Goal: Book appointment/travel/reservation

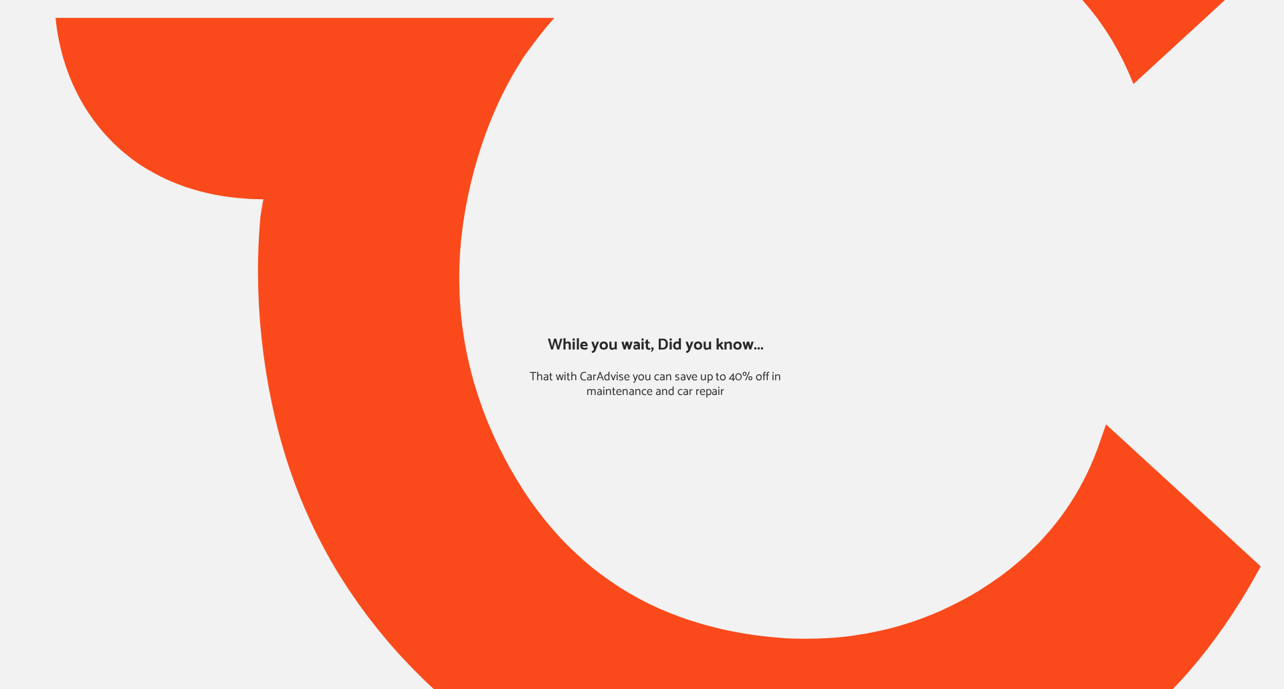
type input "*****"
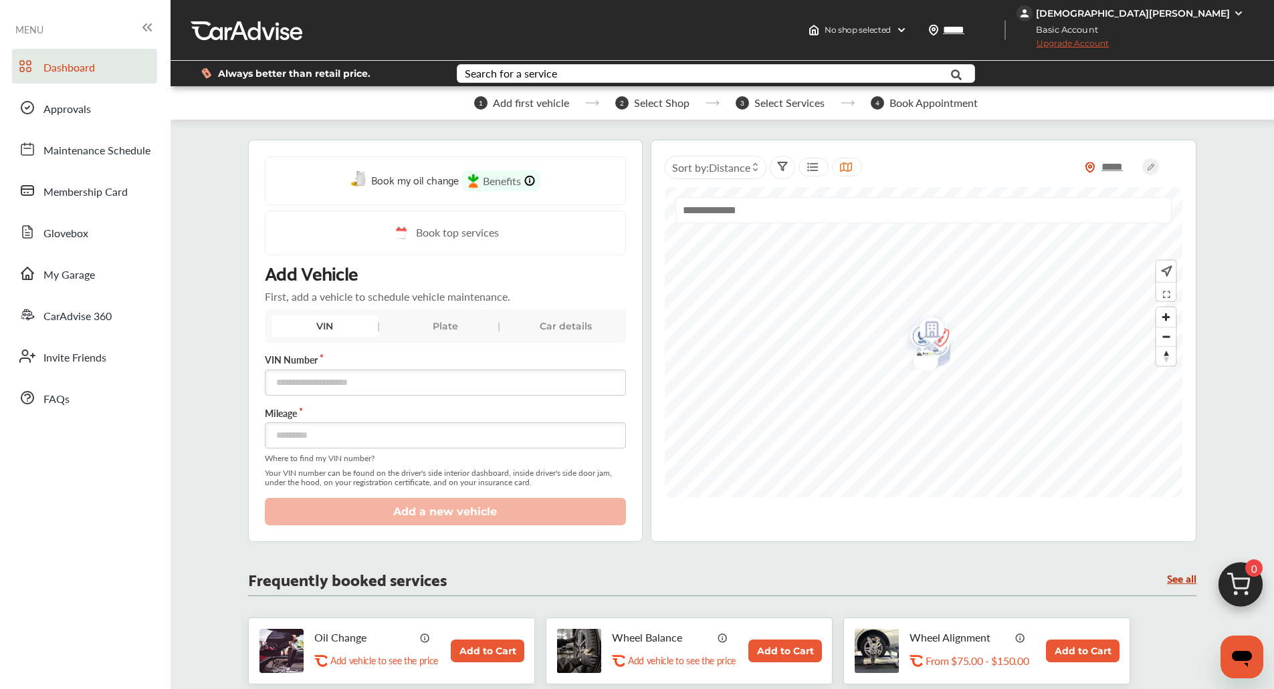
click at [120, 291] on div "Dashboard Approvals Maintenance Schedule Membership Card Glovebox My Garage Car…" at bounding box center [85, 232] width 157 height 366
click at [105, 279] on link "My Garage" at bounding box center [84, 273] width 145 height 35
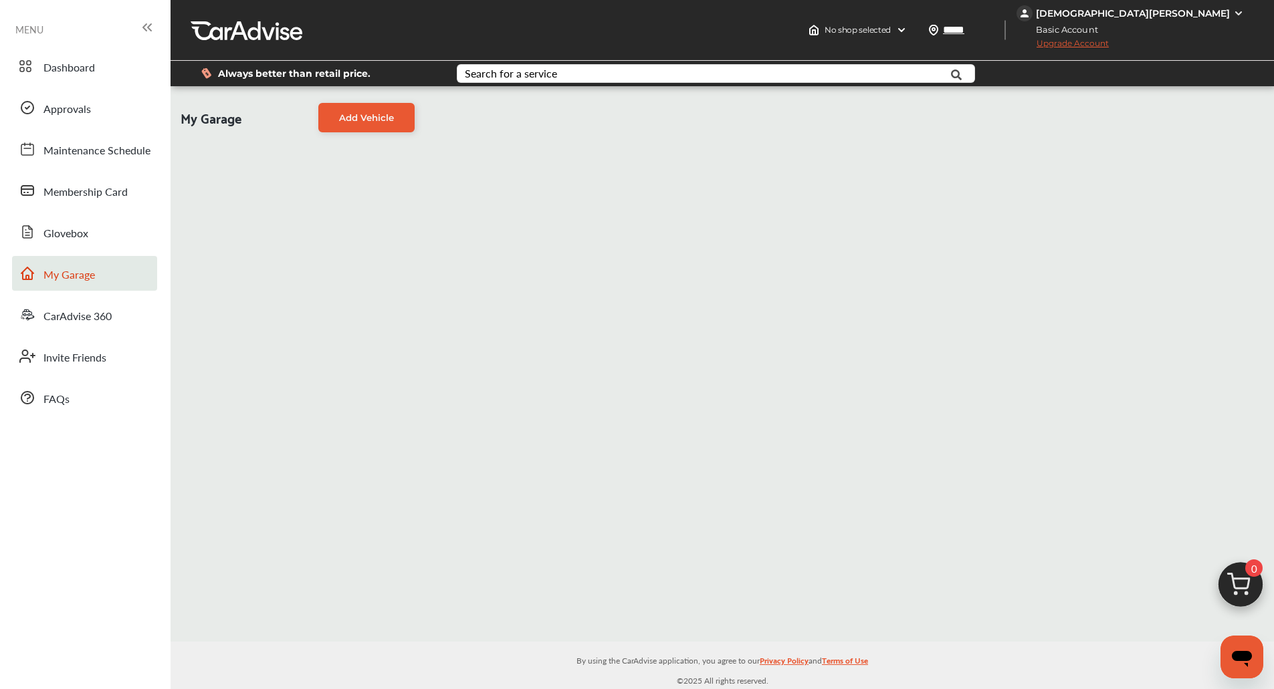
click at [1221, 10] on div "[DEMOGRAPHIC_DATA][PERSON_NAME]" at bounding box center [1133, 13] width 194 height 12
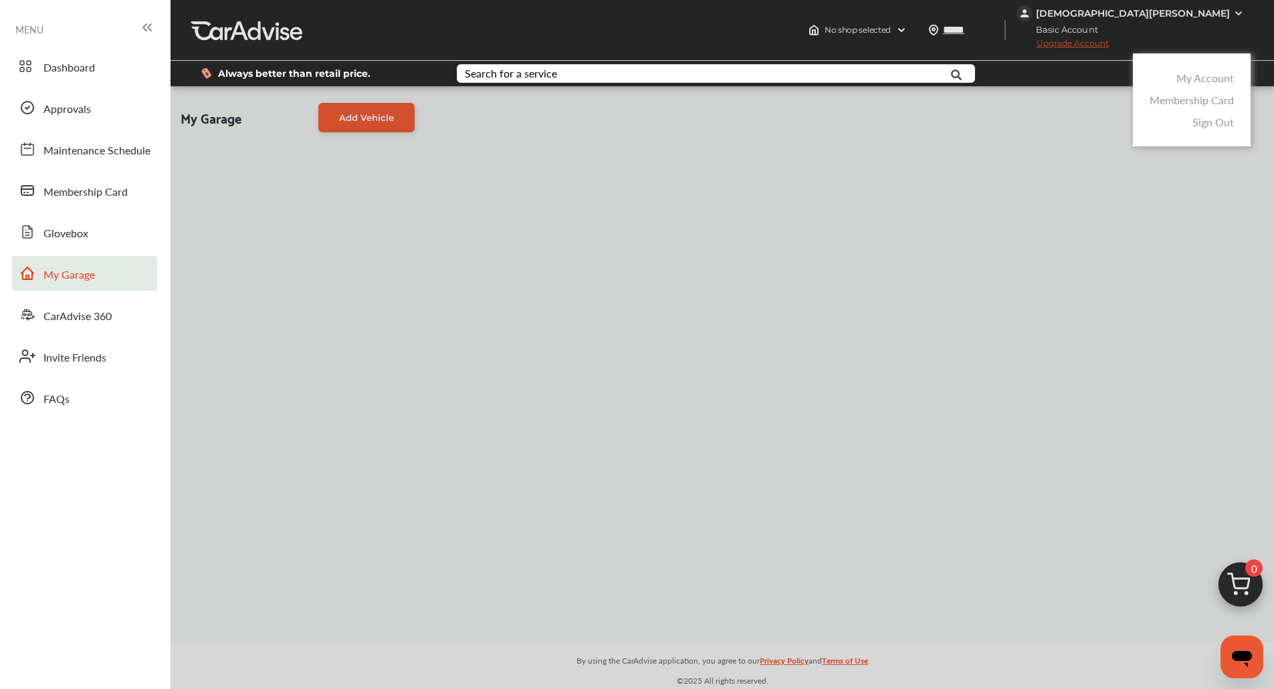
click at [1199, 77] on link "My Account" at bounding box center [1204, 77] width 57 height 15
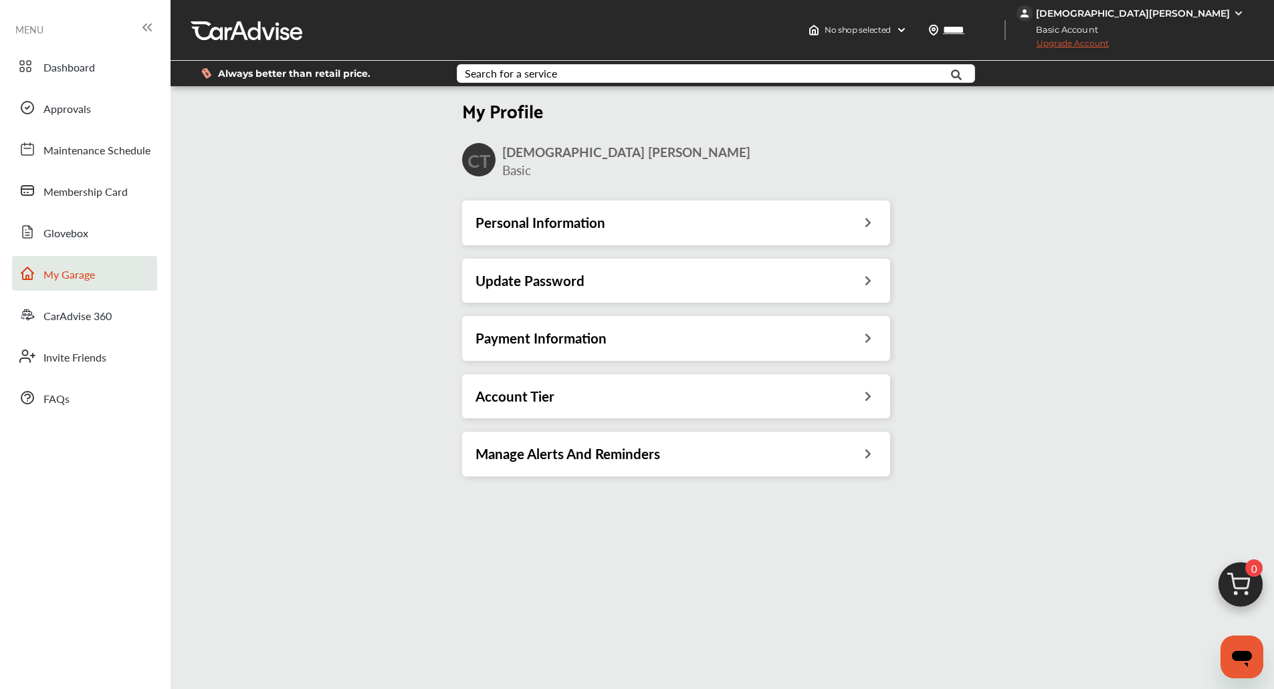
click at [49, 271] on span "My Garage" at bounding box center [68, 275] width 51 height 17
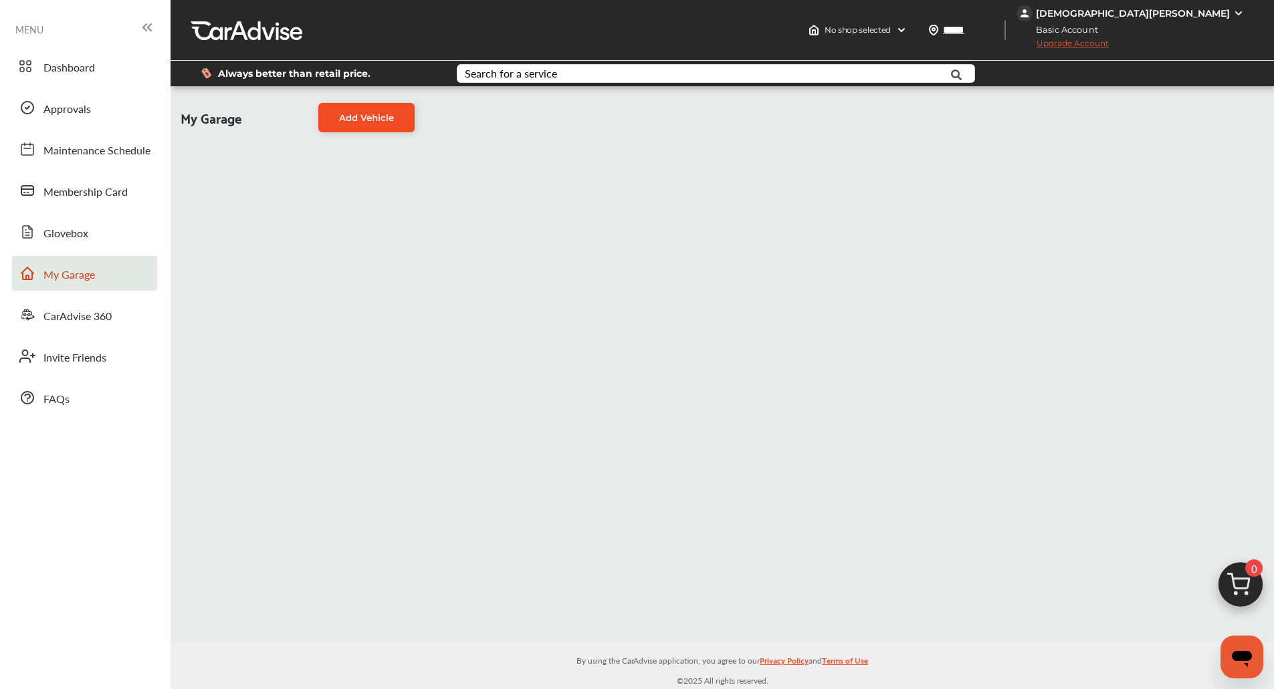
click at [383, 116] on span "Add Vehicle" at bounding box center [366, 117] width 55 height 11
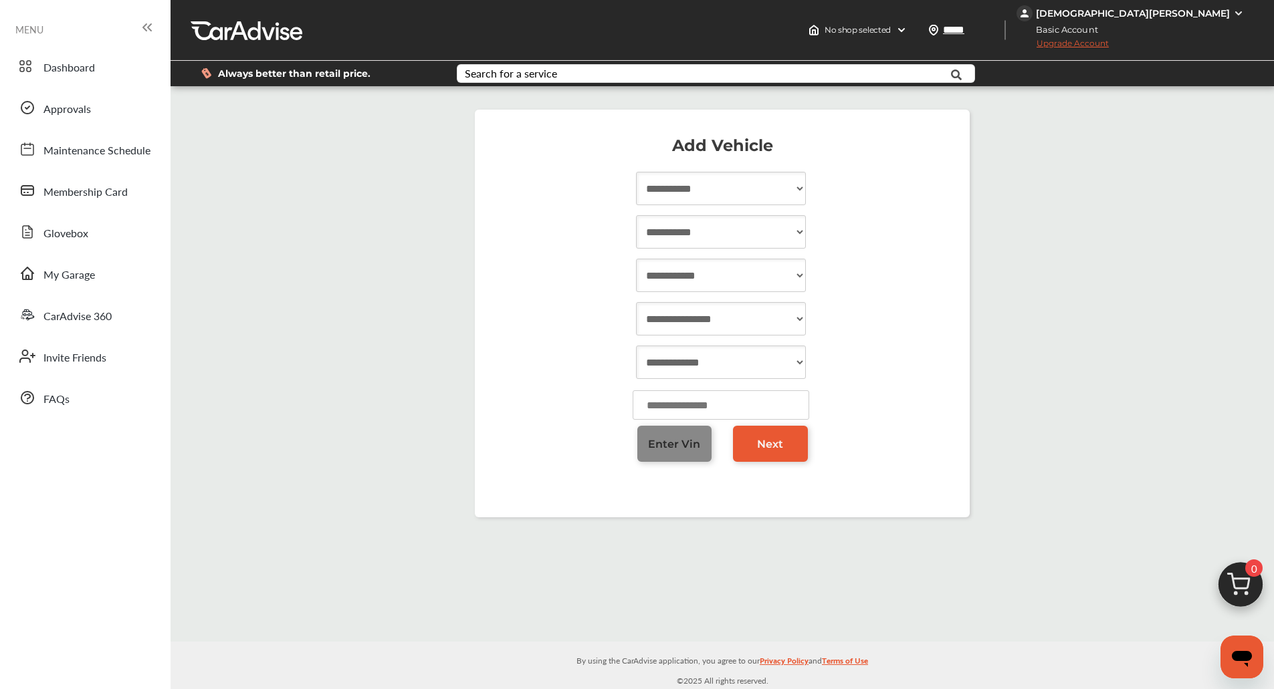
click at [642, 446] on link "Enter Vin" at bounding box center [674, 444] width 75 height 36
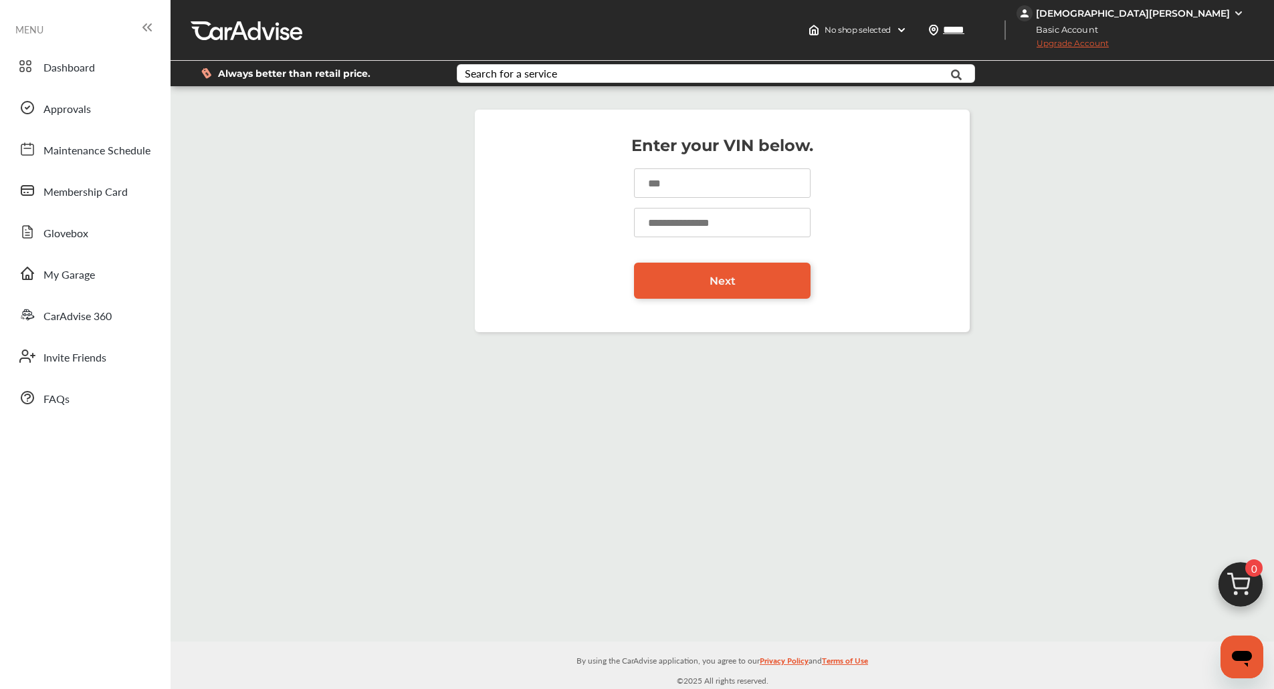
click at [645, 191] on input at bounding box center [722, 182] width 176 height 29
paste input "**********"
type input "**********"
click at [664, 214] on input "number" at bounding box center [722, 222] width 176 height 29
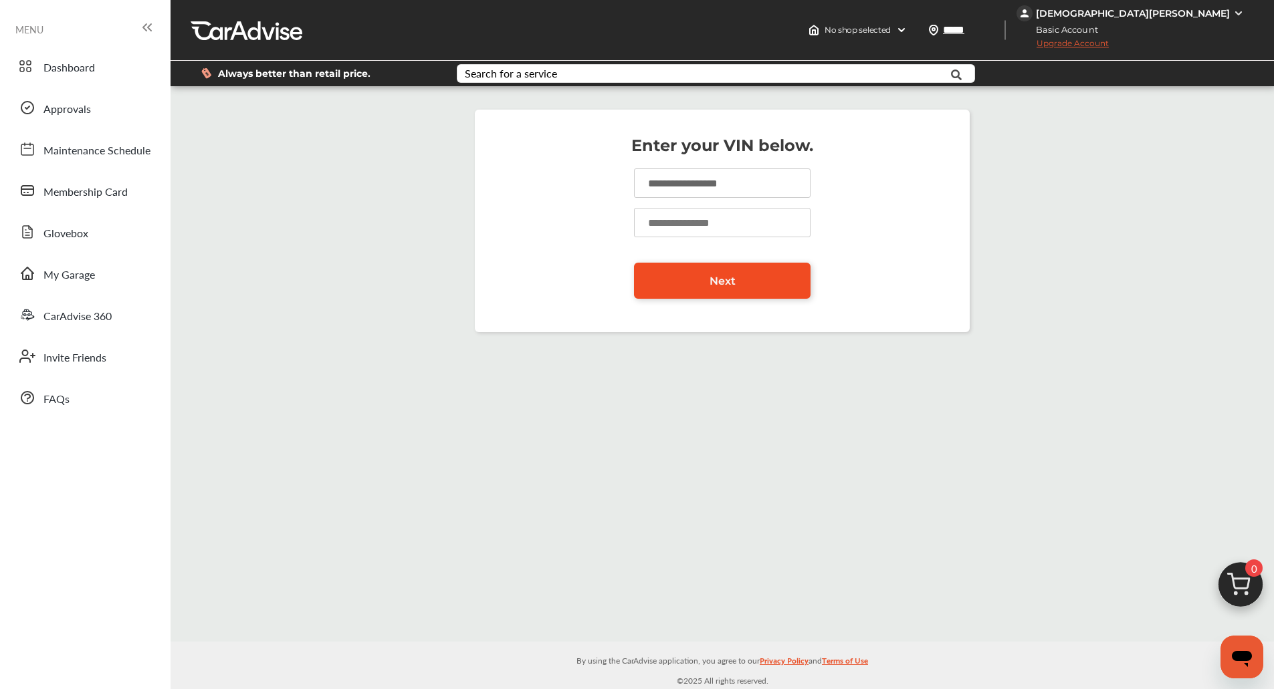
type input "*****"
click at [675, 273] on link "Next" at bounding box center [722, 281] width 176 height 36
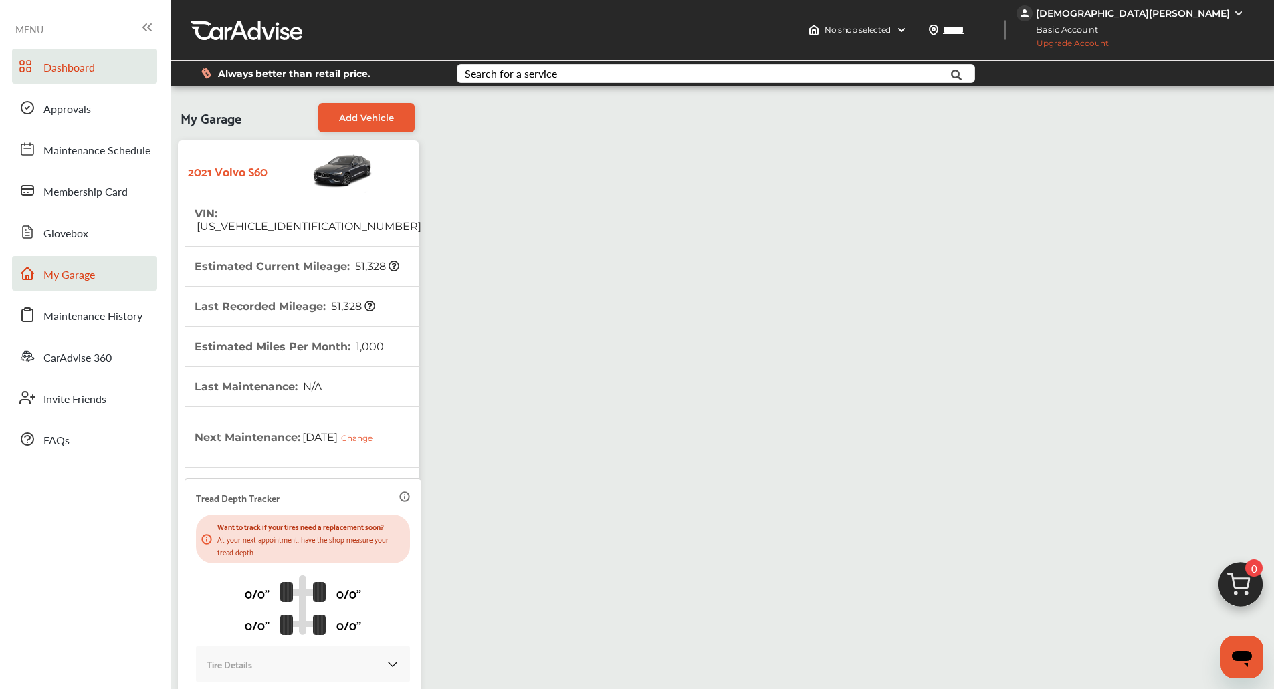
click at [96, 70] on link "Dashboard" at bounding box center [84, 66] width 145 height 35
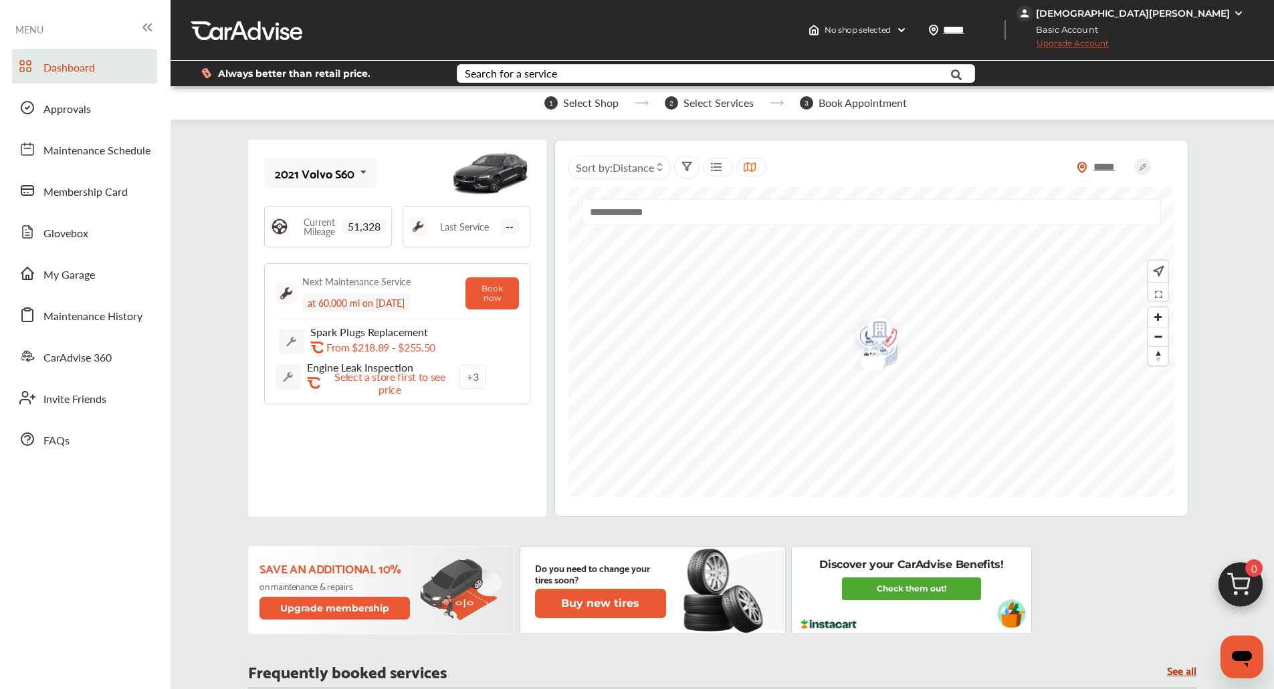
click at [1235, 570] on img at bounding box center [1240, 588] width 64 height 64
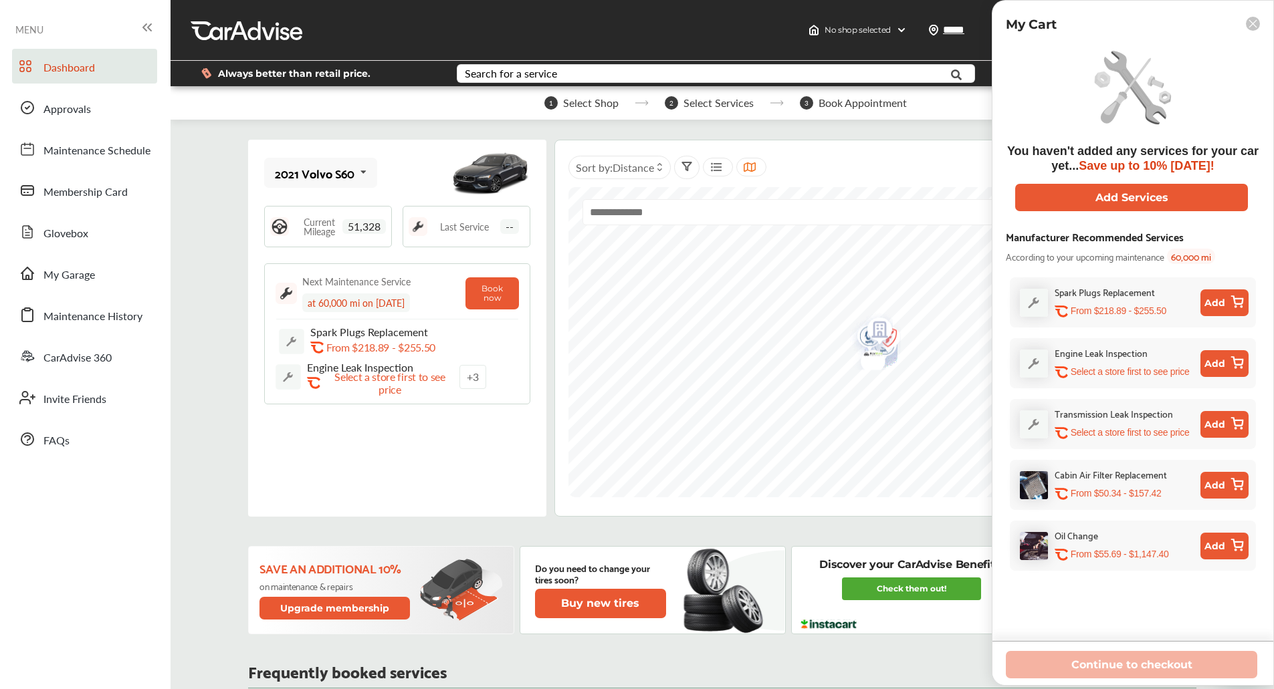
click at [1224, 551] on button "Add" at bounding box center [1224, 546] width 48 height 27
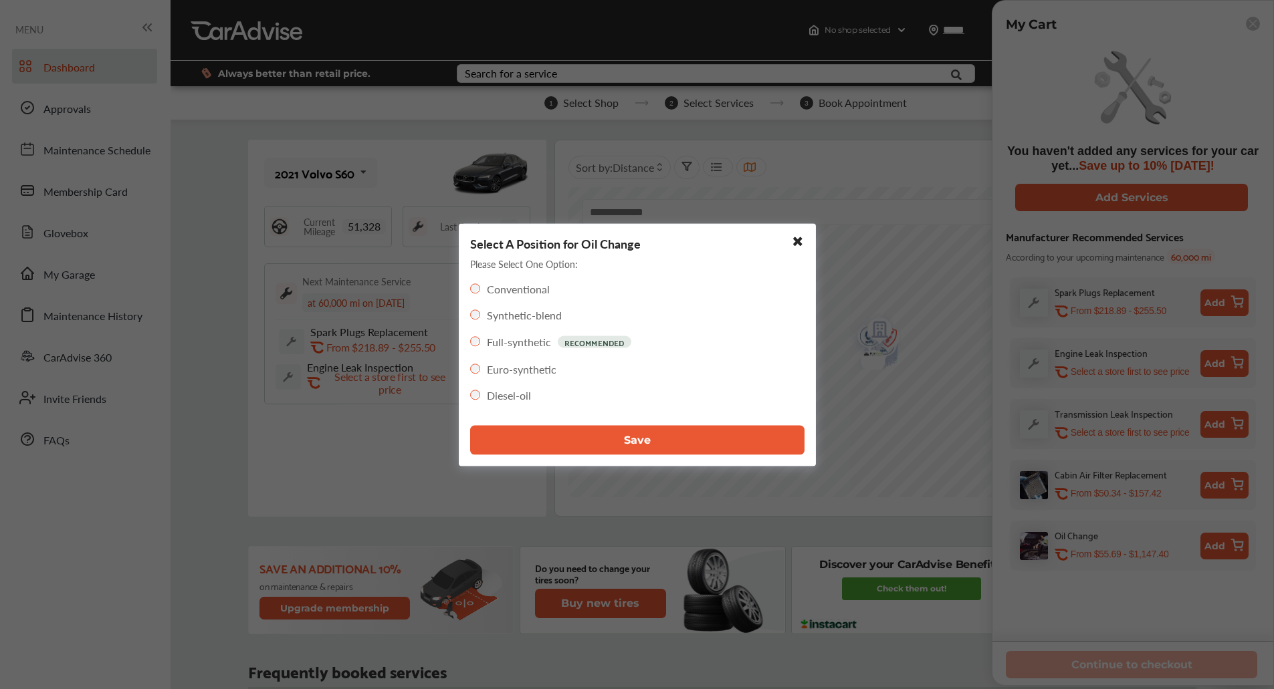
click at [675, 436] on button "Save" at bounding box center [637, 439] width 334 height 29
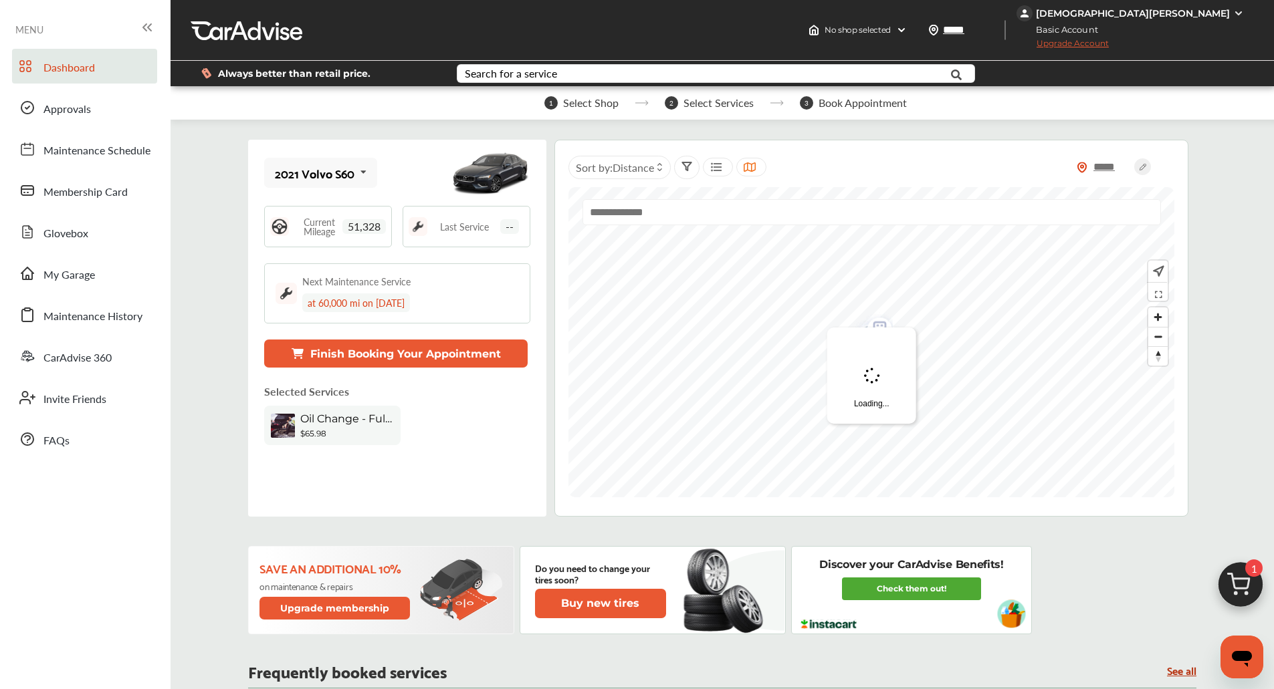
click at [1229, 576] on img at bounding box center [1240, 588] width 64 height 64
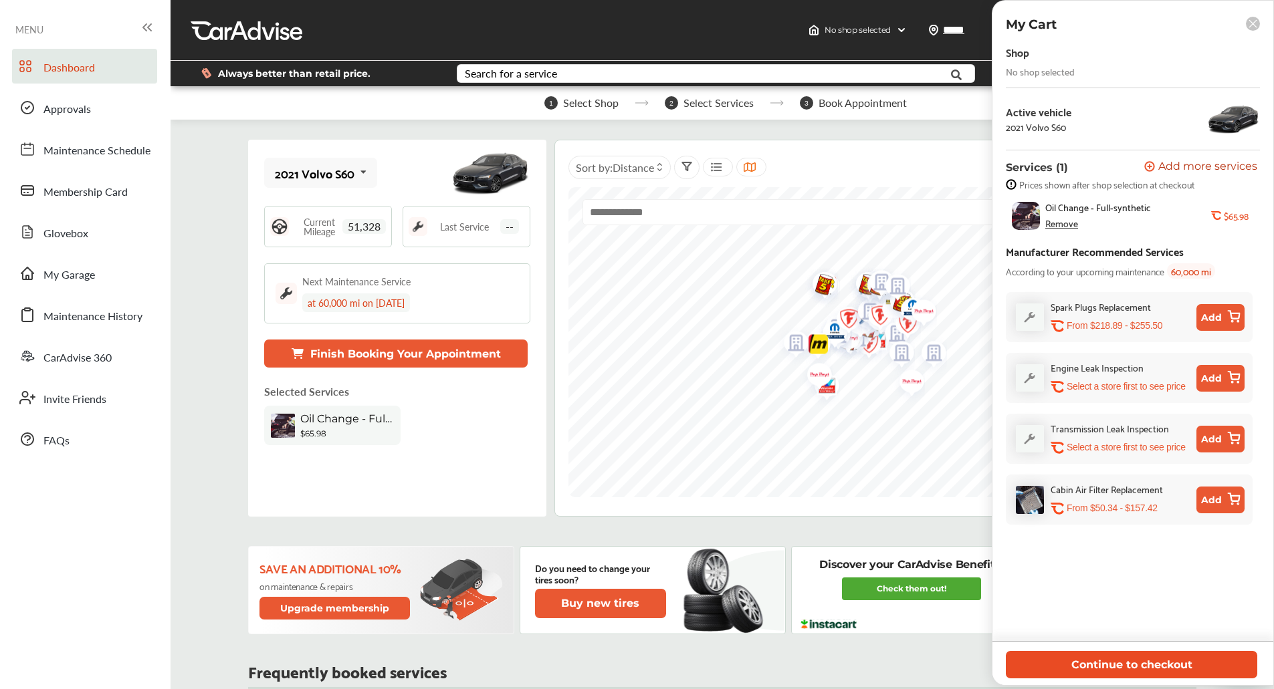
click at [1102, 655] on button "Continue to checkout" at bounding box center [1130, 664] width 251 height 27
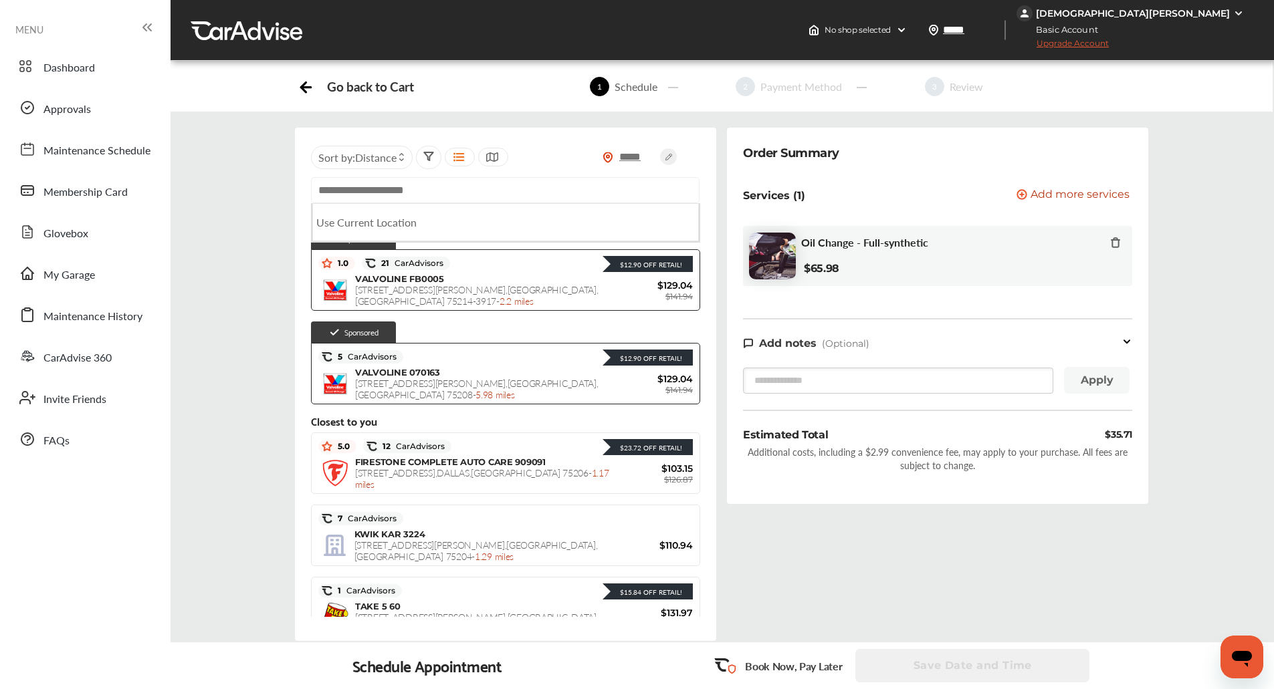
click at [444, 190] on input "text" at bounding box center [505, 190] width 388 height 26
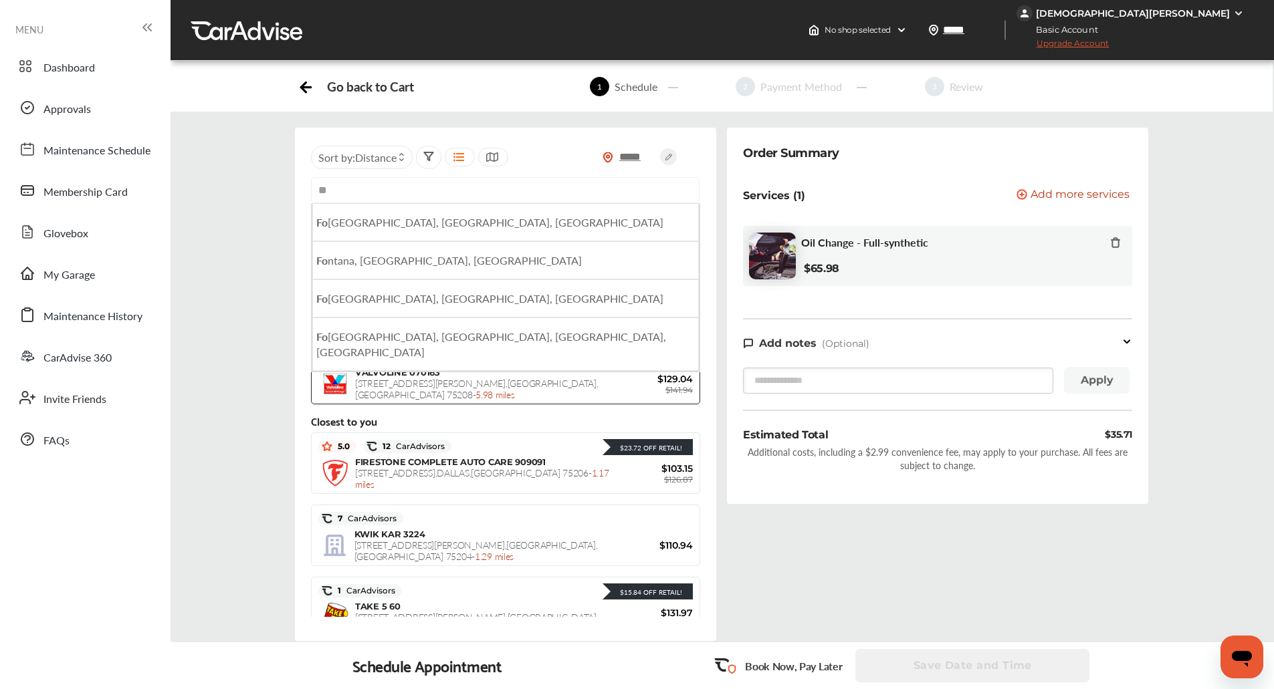
type input "*"
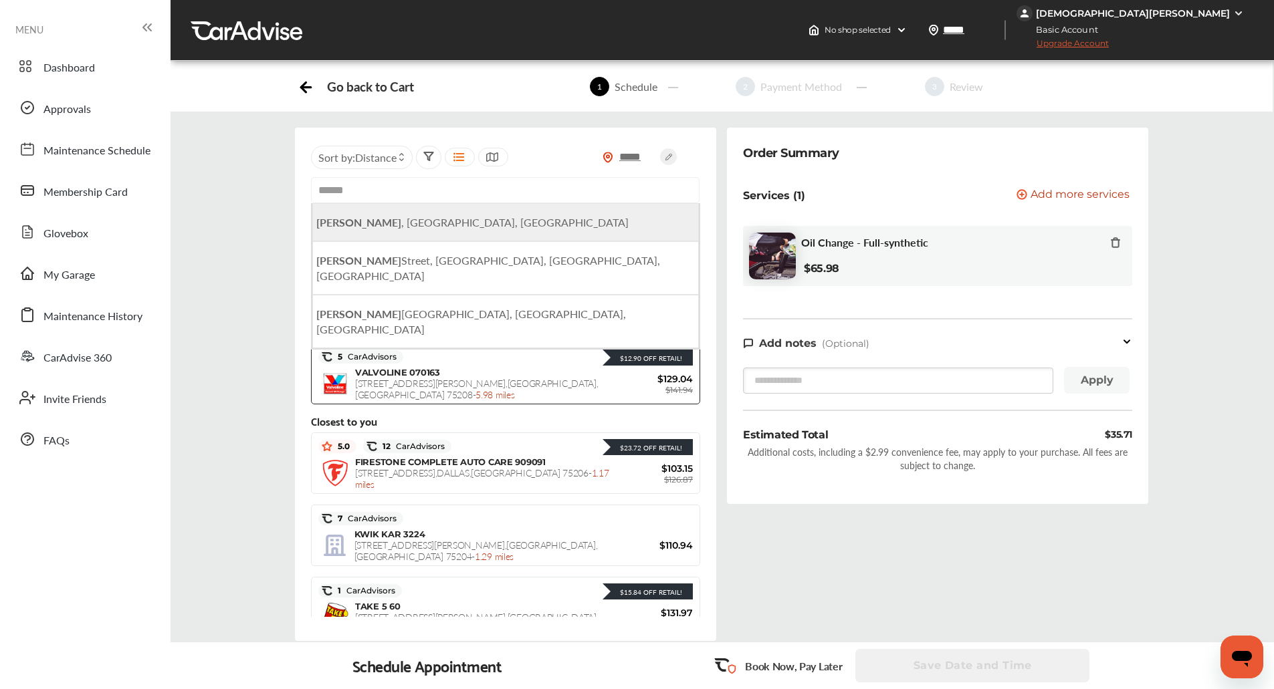
click at [407, 232] on li "[GEOGRAPHIC_DATA] , [GEOGRAPHIC_DATA], [GEOGRAPHIC_DATA]" at bounding box center [505, 222] width 386 height 38
type input "**********"
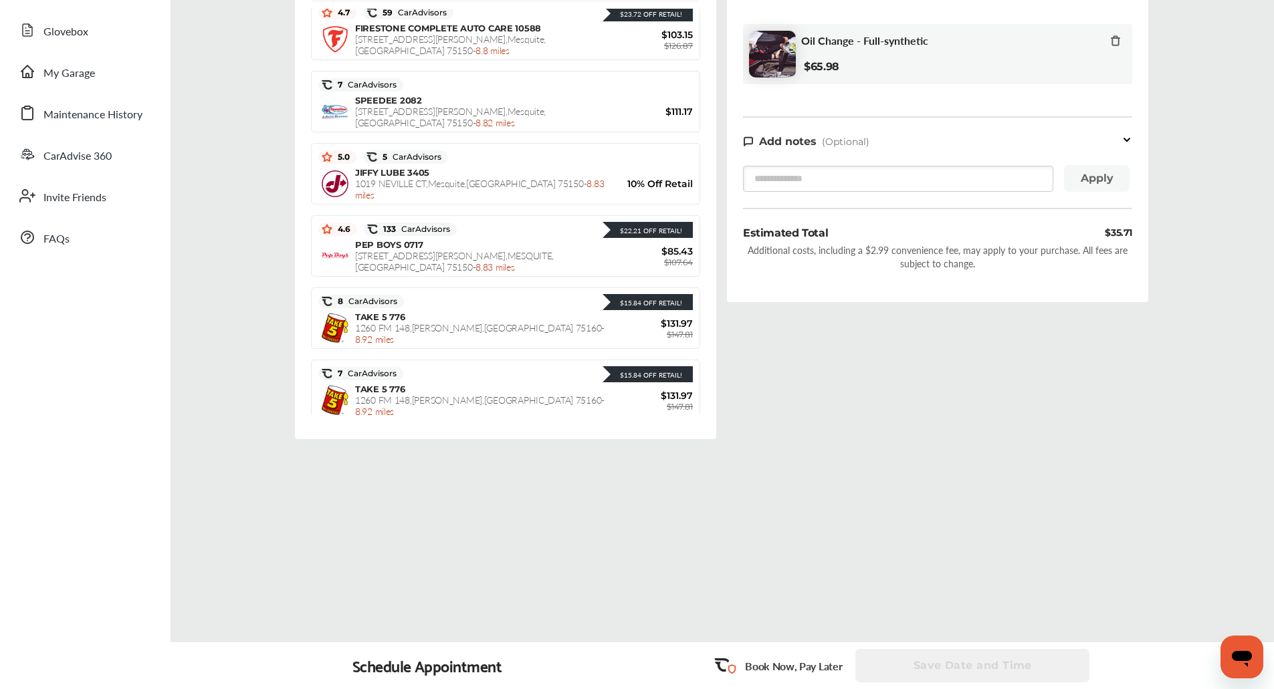
scroll to position [592, 0]
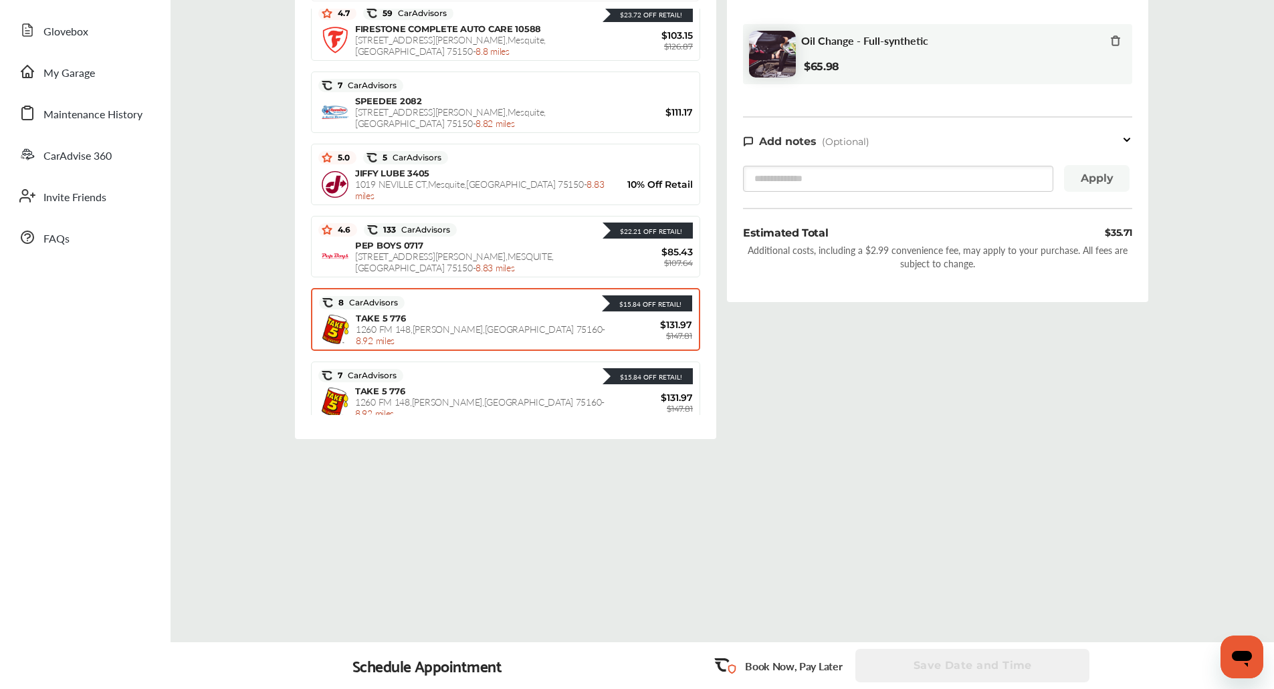
click at [517, 308] on div "$15.84 Off Retail!" at bounding box center [547, 302] width 287 height 17
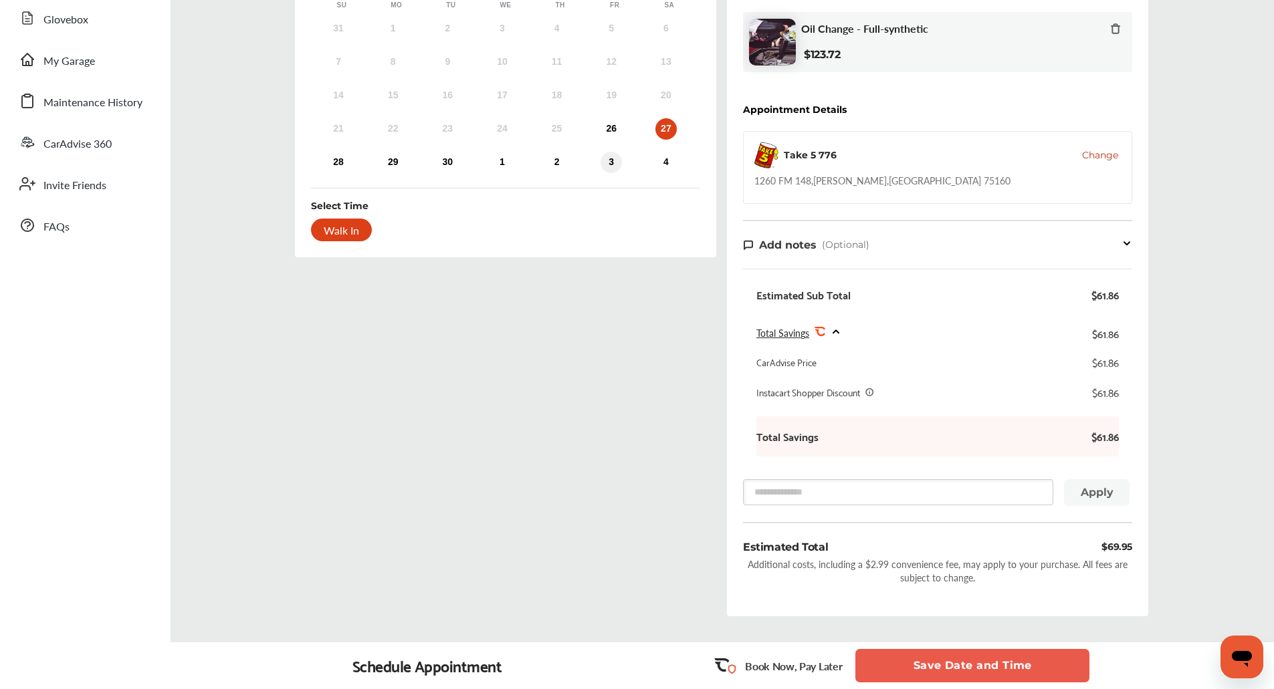
scroll to position [213, 0]
click at [612, 120] on div "26" at bounding box center [610, 129] width 21 height 21
click at [336, 223] on div "Walk In" at bounding box center [341, 230] width 61 height 23
click at [955, 660] on button "Save Date and Time" at bounding box center [972, 665] width 234 height 33
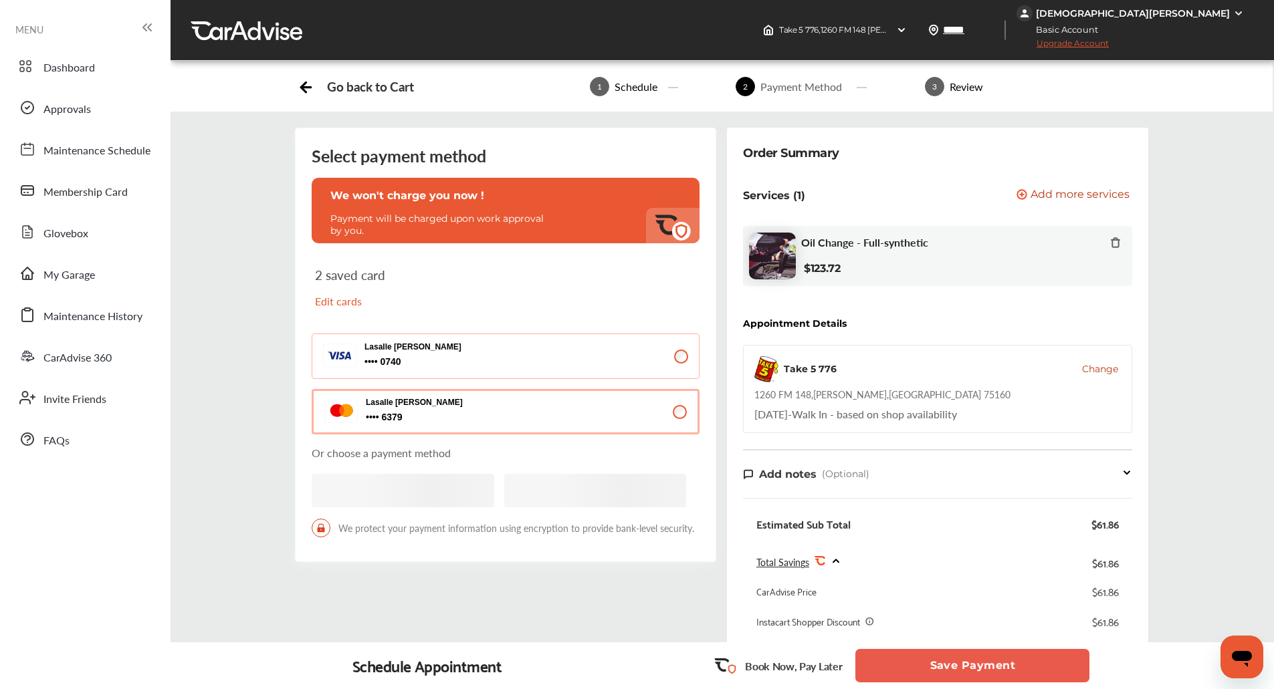
click at [955, 660] on button "Save Payment" at bounding box center [972, 665] width 234 height 33
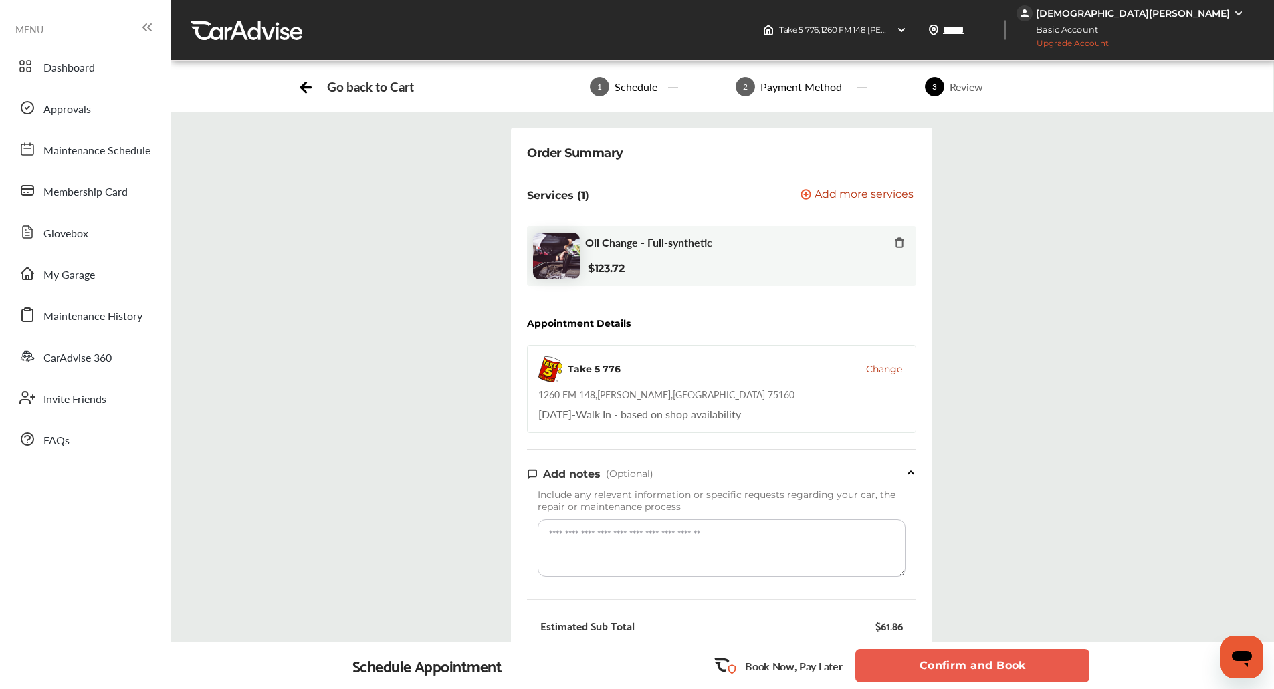
click at [955, 660] on button "Confirm and Book" at bounding box center [972, 665] width 234 height 33
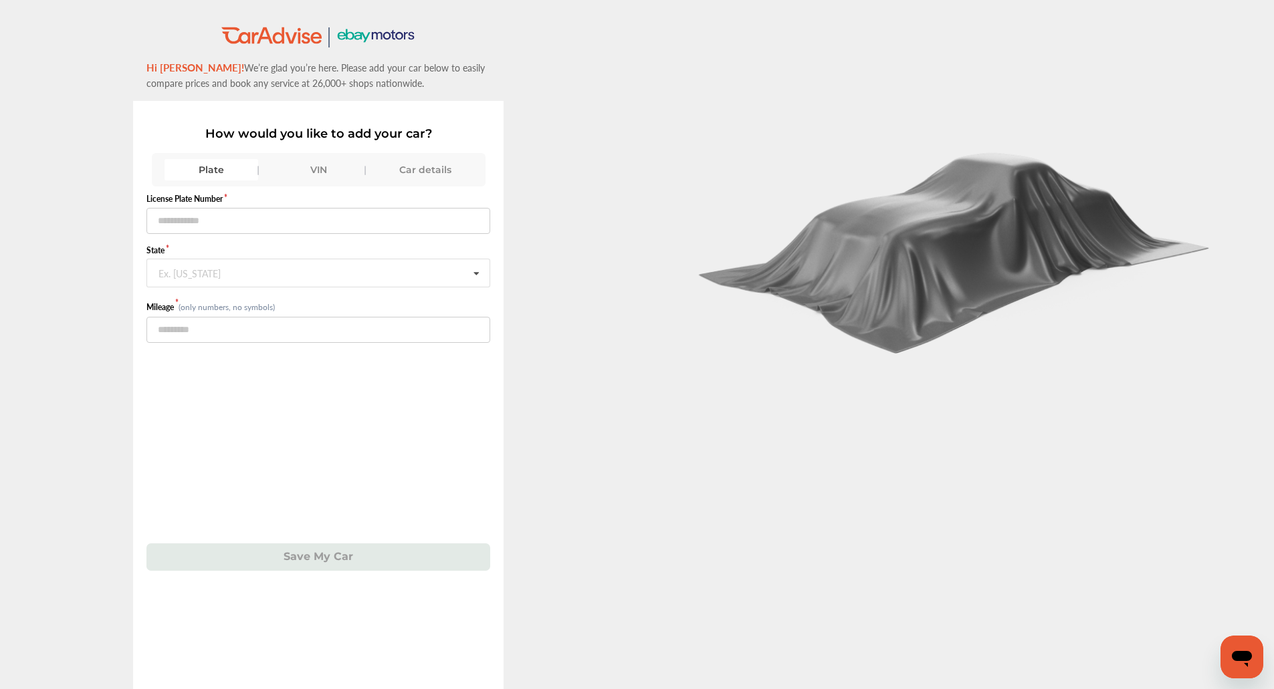
click at [308, 177] on div "VIN" at bounding box center [318, 169] width 94 height 21
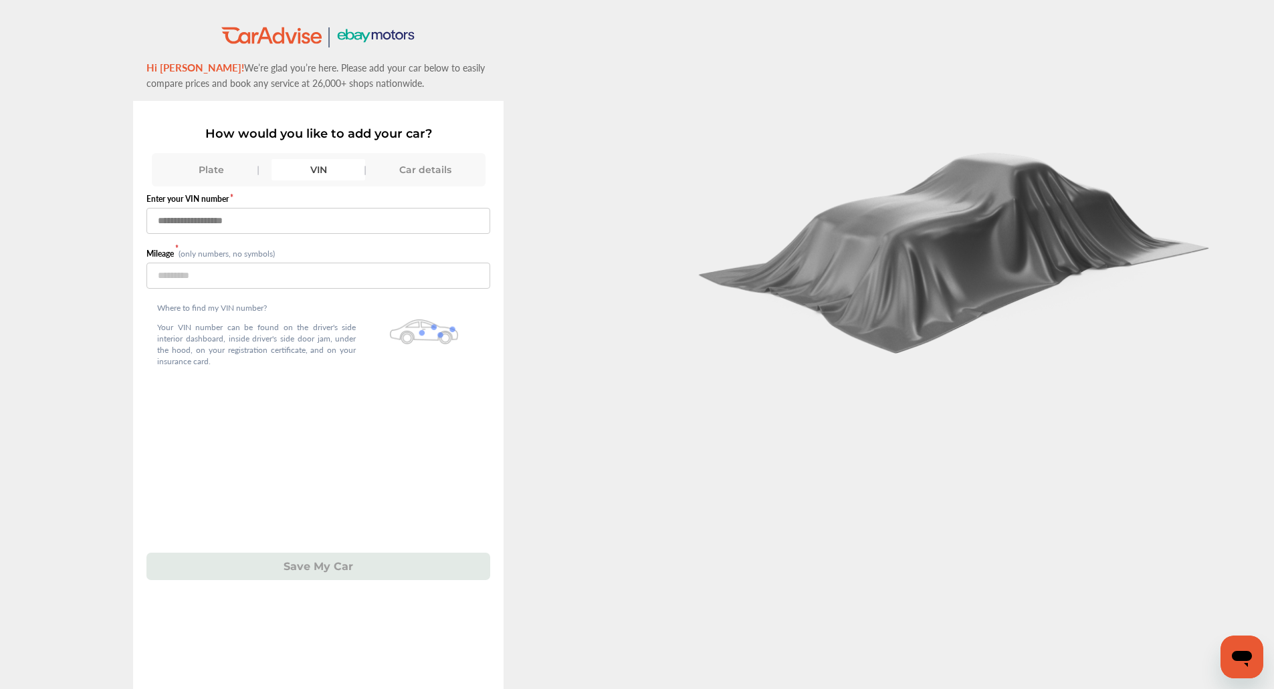
click at [297, 217] on input "text" at bounding box center [318, 221] width 344 height 26
click at [297, 217] on input "**********" at bounding box center [318, 221] width 344 height 26
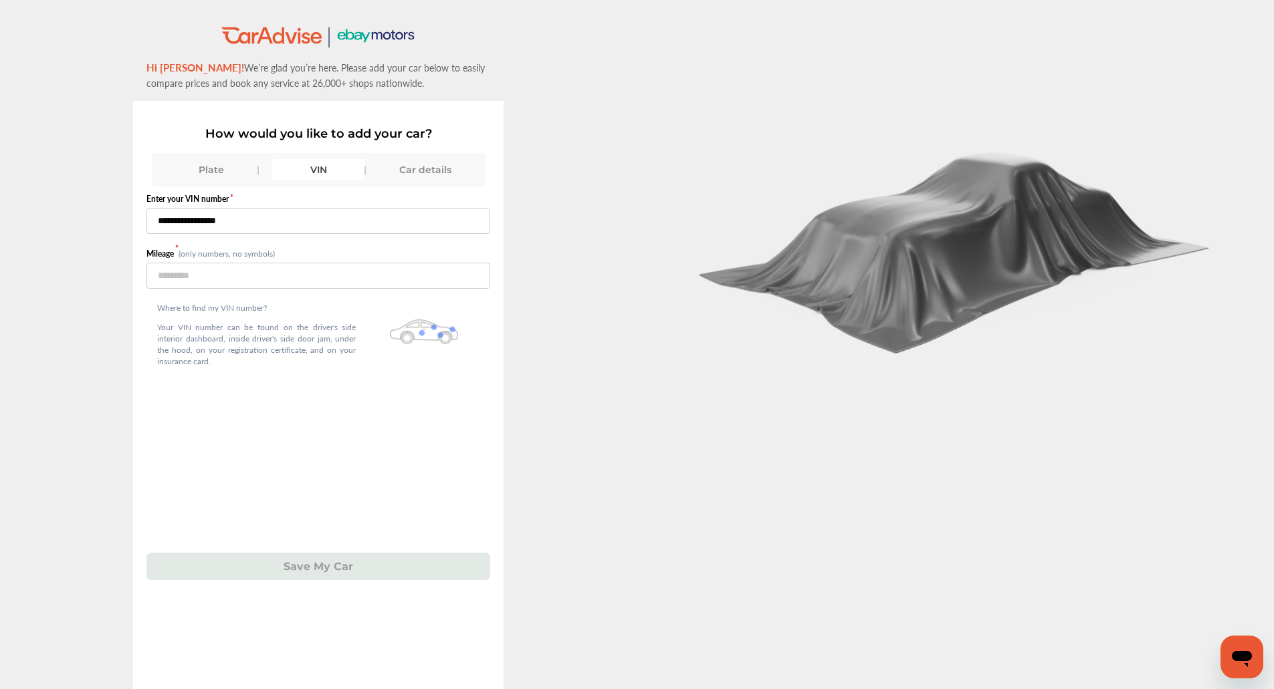
click at [297, 217] on input "**********" at bounding box center [318, 221] width 344 height 26
paste input "text"
type input "**********"
click at [225, 279] on input "number" at bounding box center [318, 276] width 344 height 26
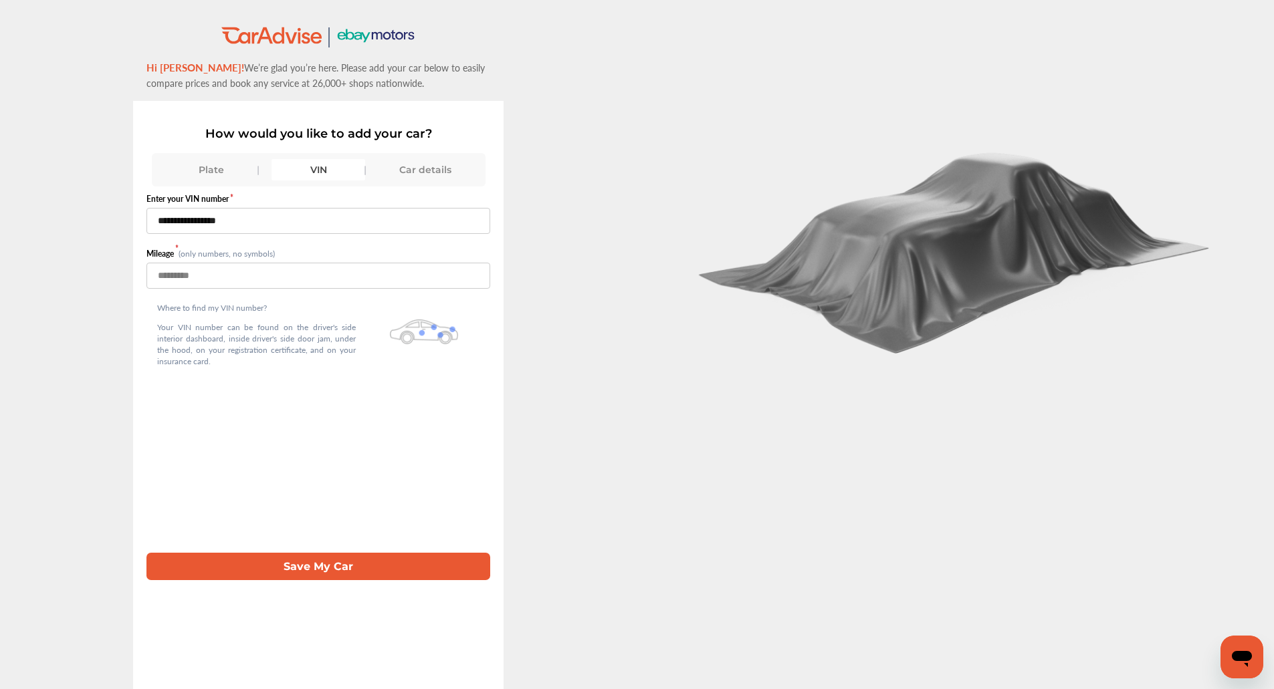
type input "******"
click at [232, 580] on button "Save My Car" at bounding box center [318, 566] width 344 height 27
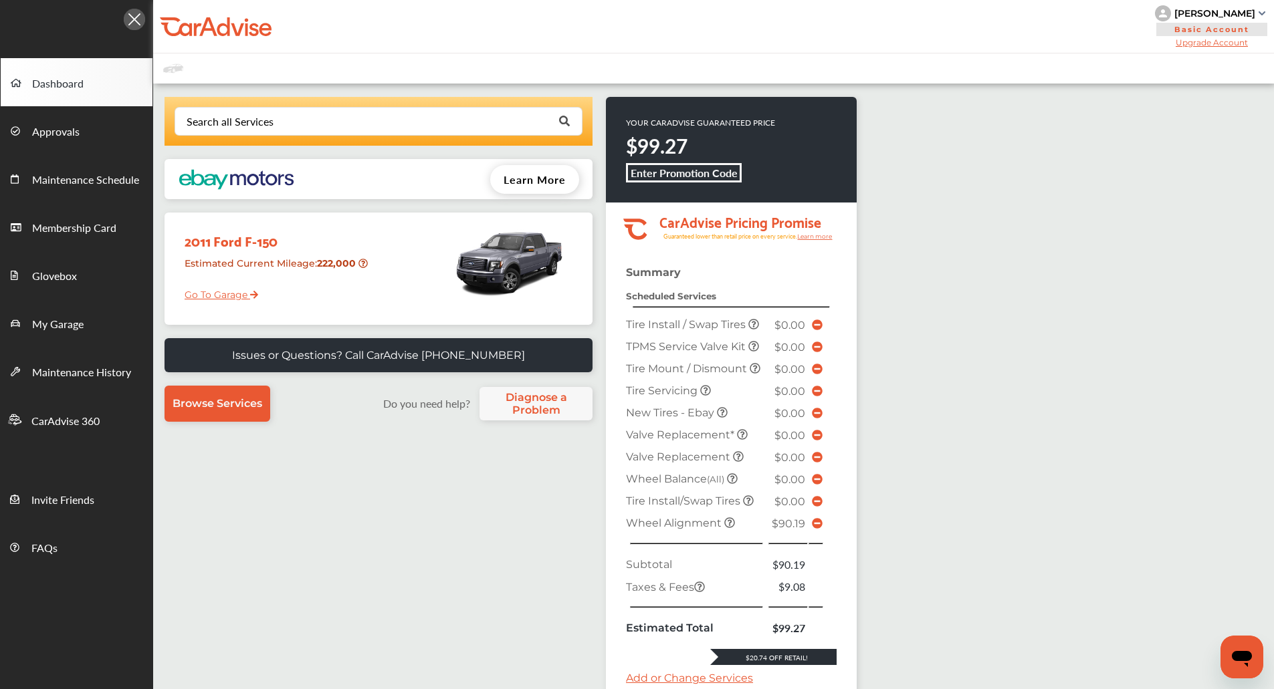
scroll to position [224, 0]
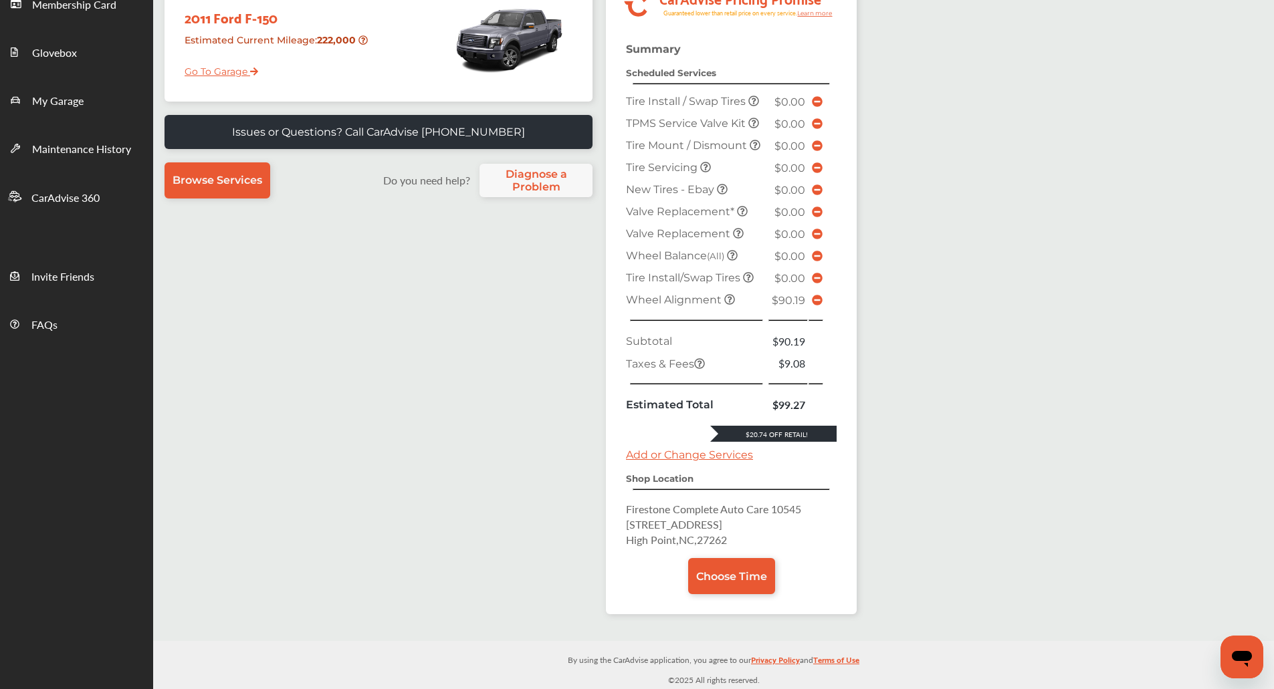
click at [819, 304] on icon at bounding box center [817, 300] width 11 height 11
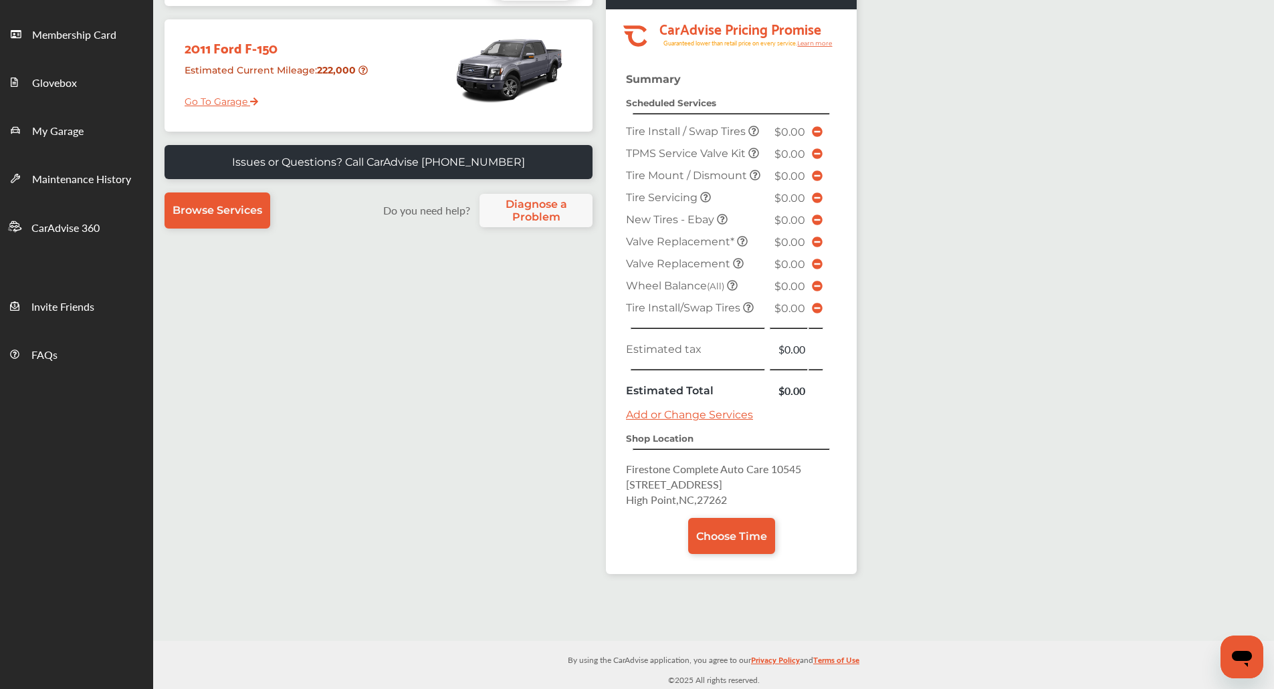
scroll to position [194, 0]
click at [731, 530] on span "Choose Time" at bounding box center [731, 536] width 71 height 13
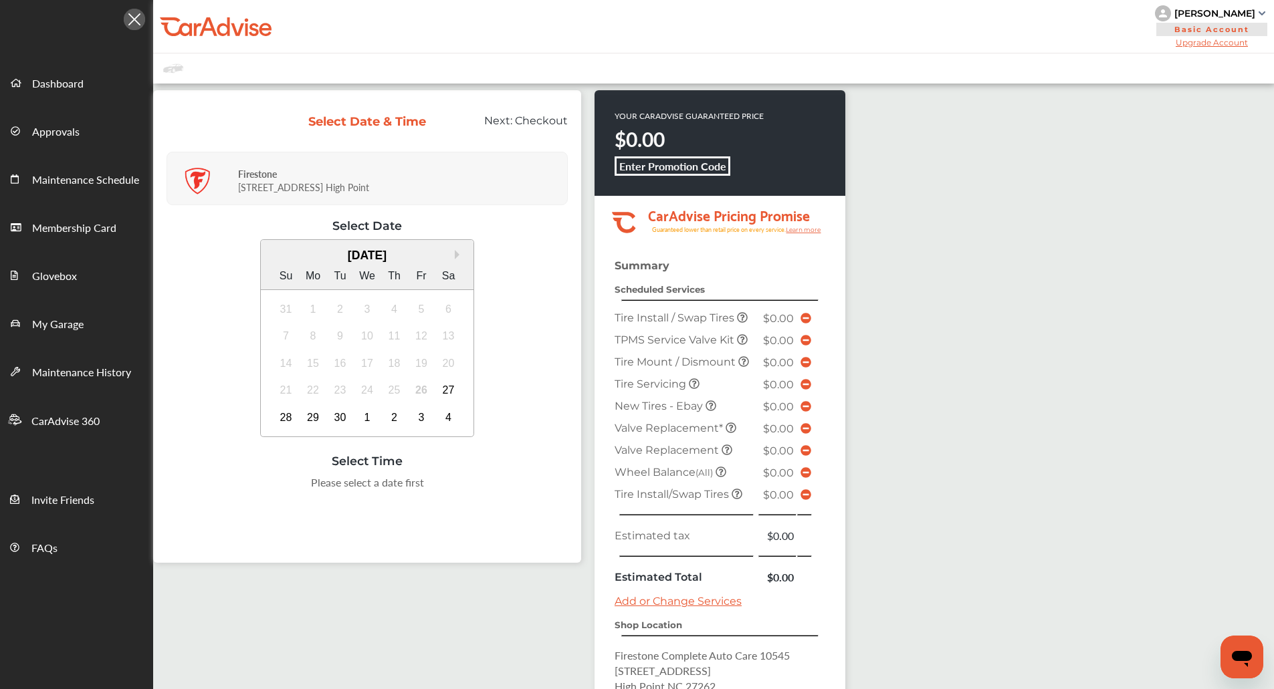
scroll to position [47, 0]
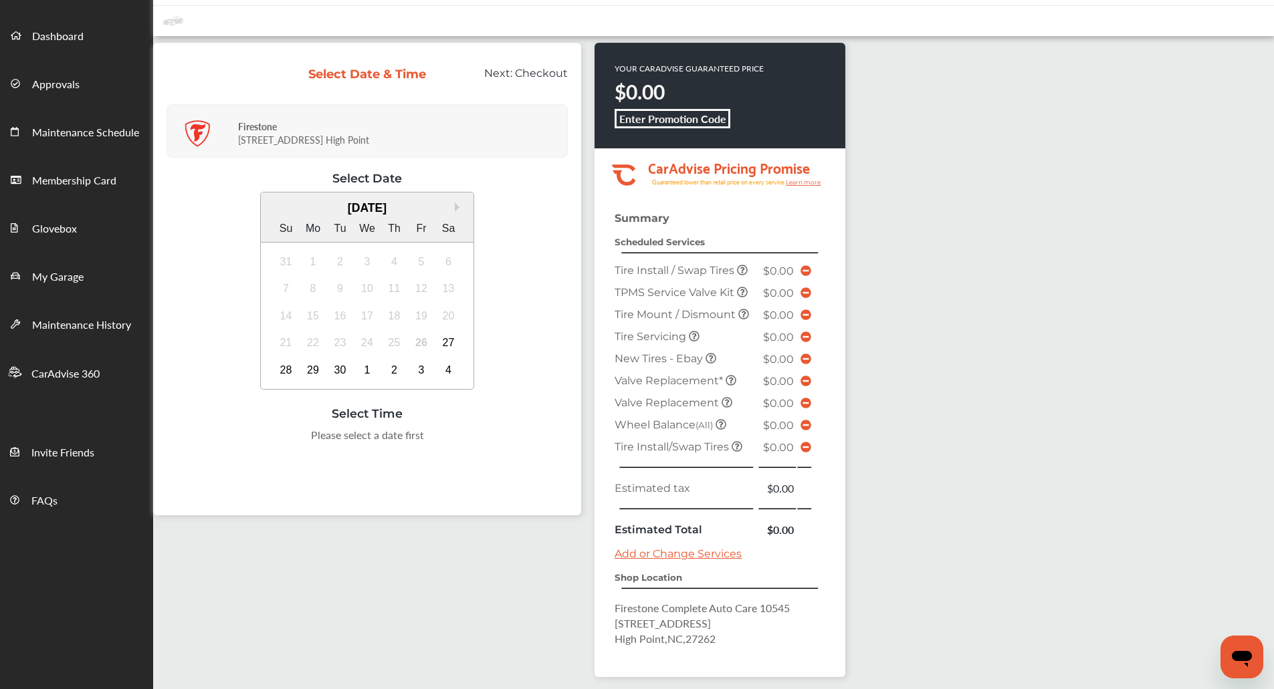
drag, startPoint x: 503, startPoint y: 378, endPoint x: 522, endPoint y: 334, distance: 47.3
click at [522, 334] on div "Next Month September 2025 Su Mo Tu We Th Fr Sa 31 1 2 3 4 5 6 7 8 9 10 11 12 13…" at bounding box center [366, 292] width 401 height 201
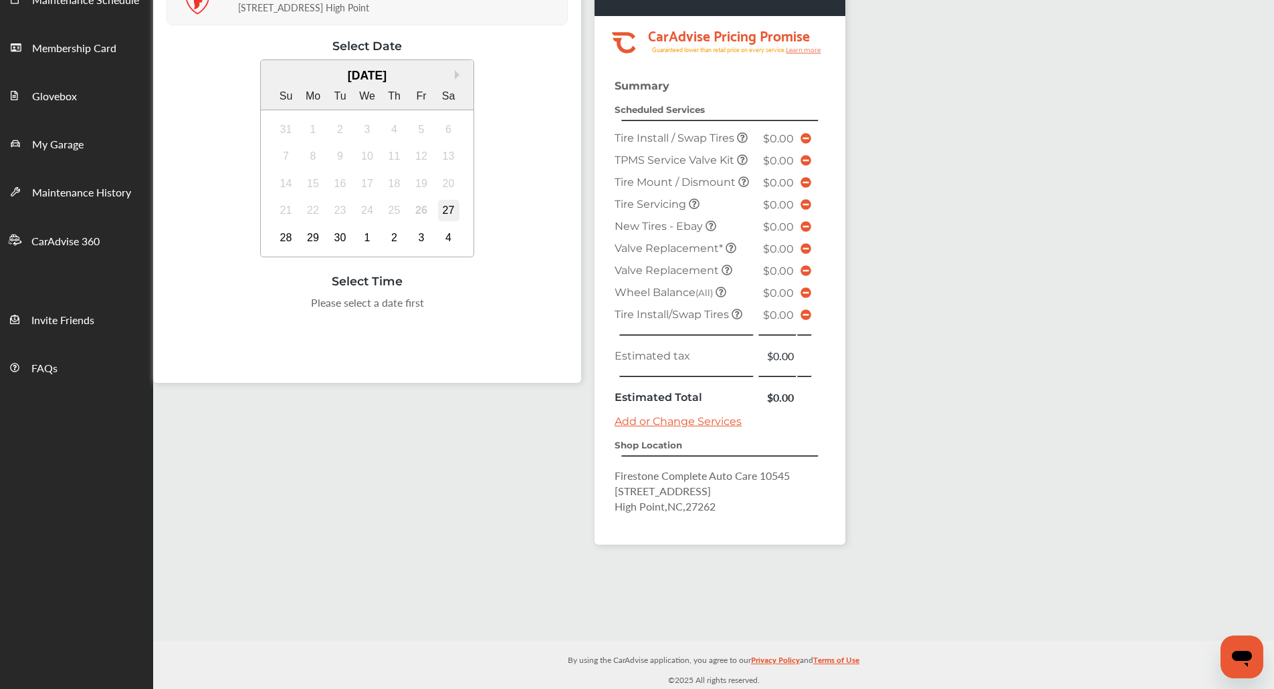
click at [451, 207] on div "27" at bounding box center [448, 210] width 21 height 21
click at [492, 336] on div "4:00 PM" at bounding box center [467, 338] width 63 height 24
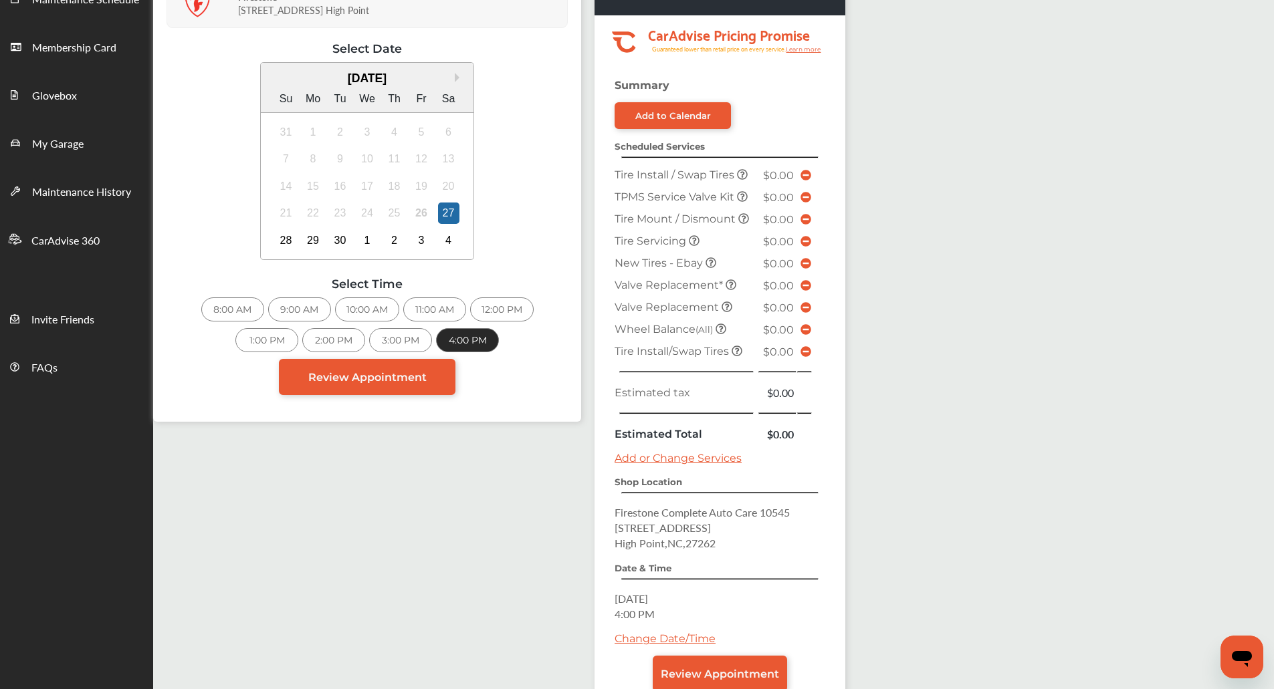
click at [239, 307] on div "8:00 AM" at bounding box center [232, 309] width 63 height 24
click at [408, 385] on link "Review Appointment" at bounding box center [367, 377] width 176 height 36
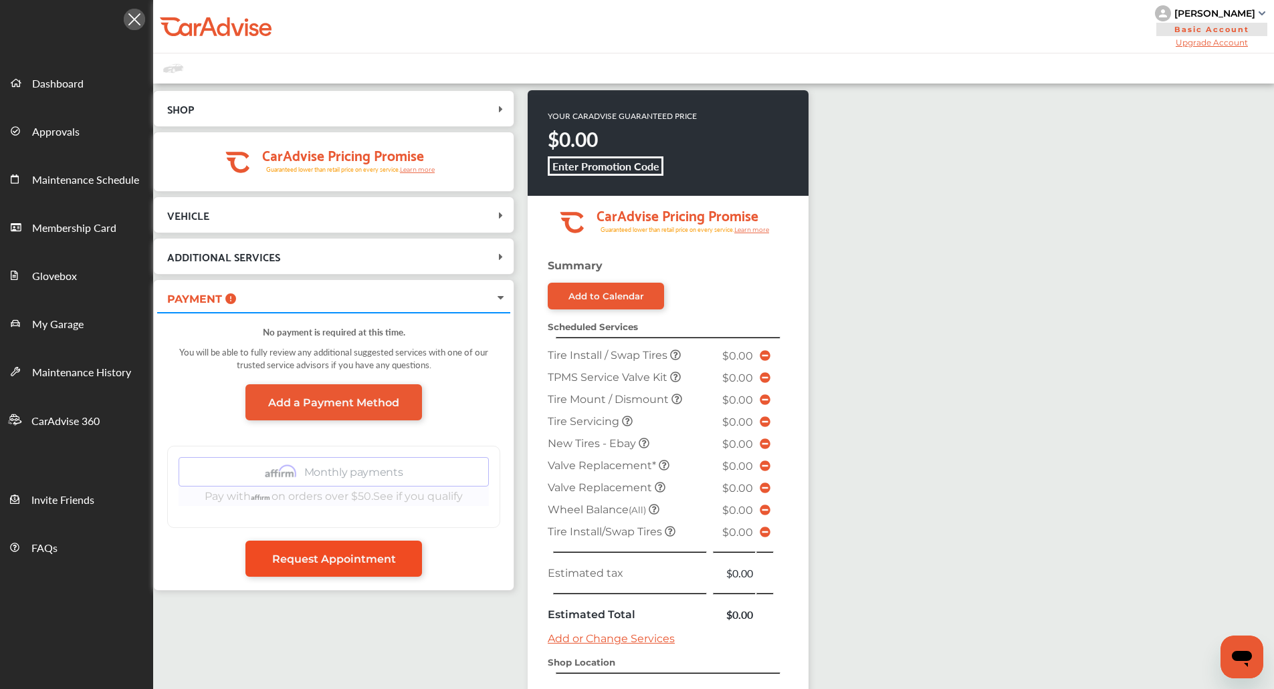
click at [397, 555] on link "Request Appointment" at bounding box center [333, 559] width 176 height 36
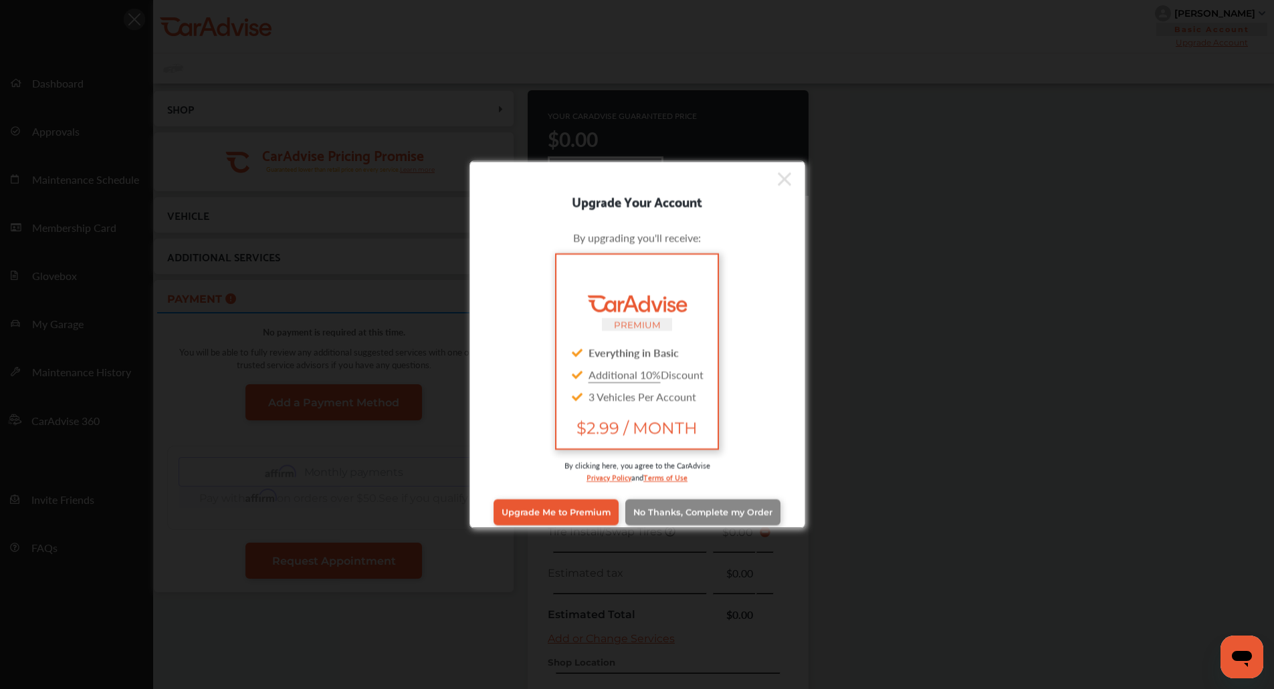
click at [675, 515] on span "No Thanks, Complete my Order" at bounding box center [702, 512] width 139 height 10
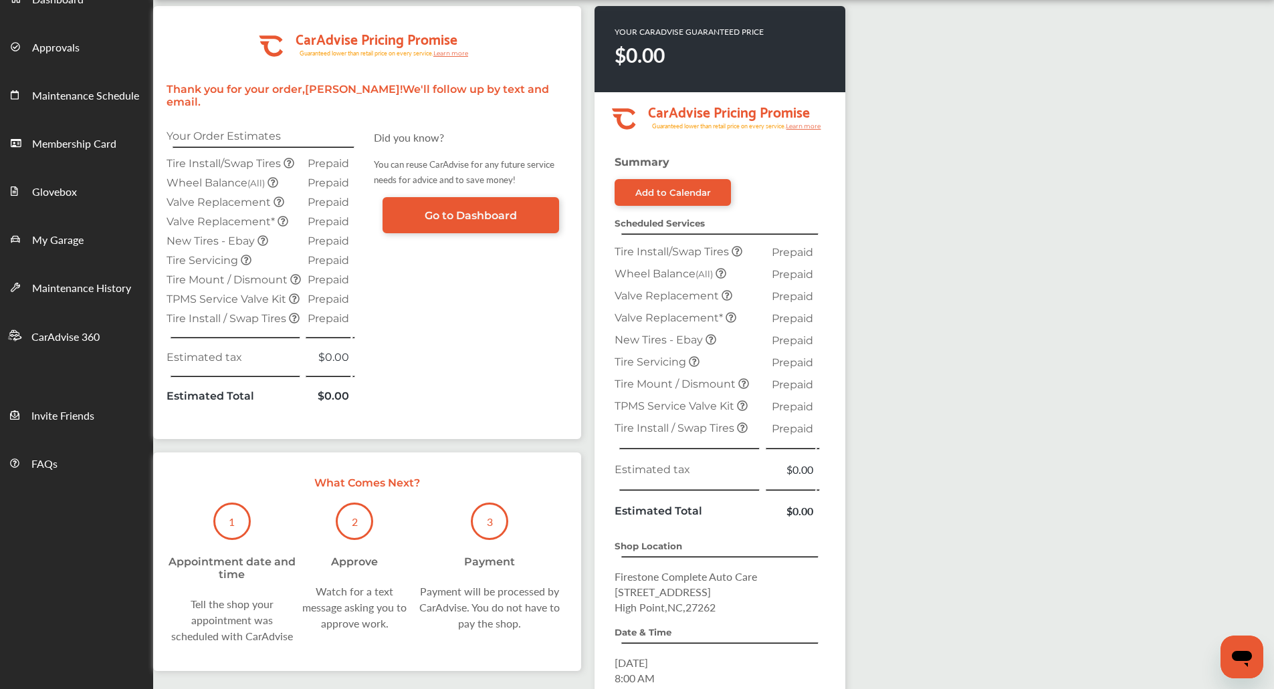
scroll to position [82, 0]
